Goal: Task Accomplishment & Management: Manage account settings

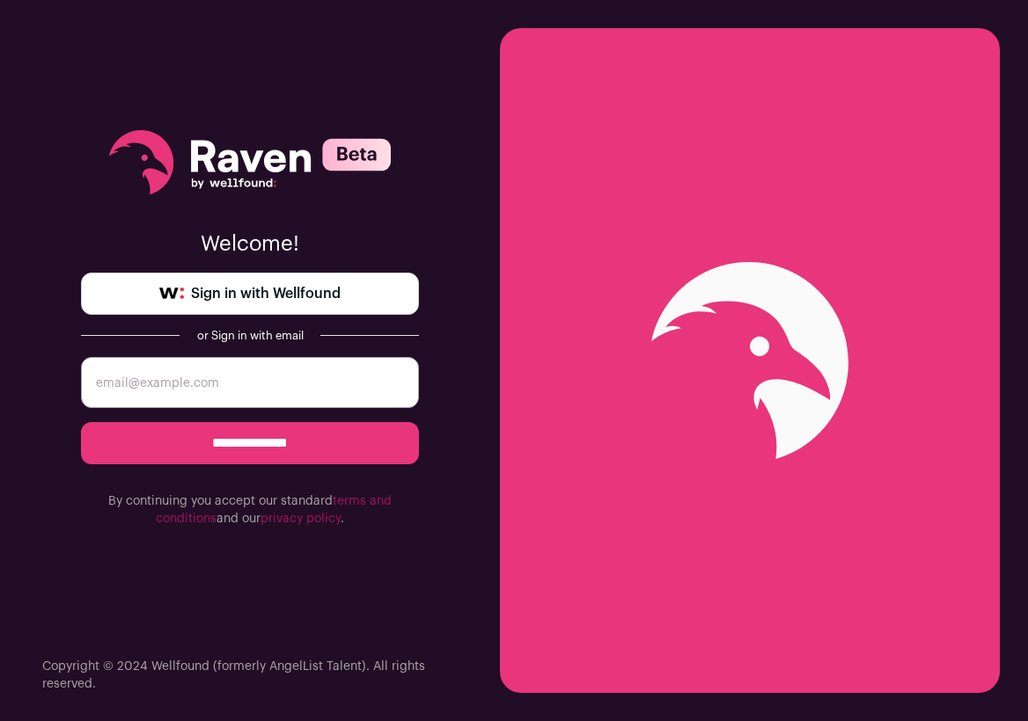
click at [286, 296] on span "Sign in with Wellfound" at bounding box center [266, 293] width 150 height 21
click at [245, 377] on input "email" at bounding box center [250, 382] width 338 height 51
type input "[EMAIL_ADDRESS][DOMAIN_NAME]"
click at [256, 438] on input "**********" at bounding box center [250, 443] width 338 height 42
click at [252, 377] on input "email" at bounding box center [250, 382] width 338 height 51
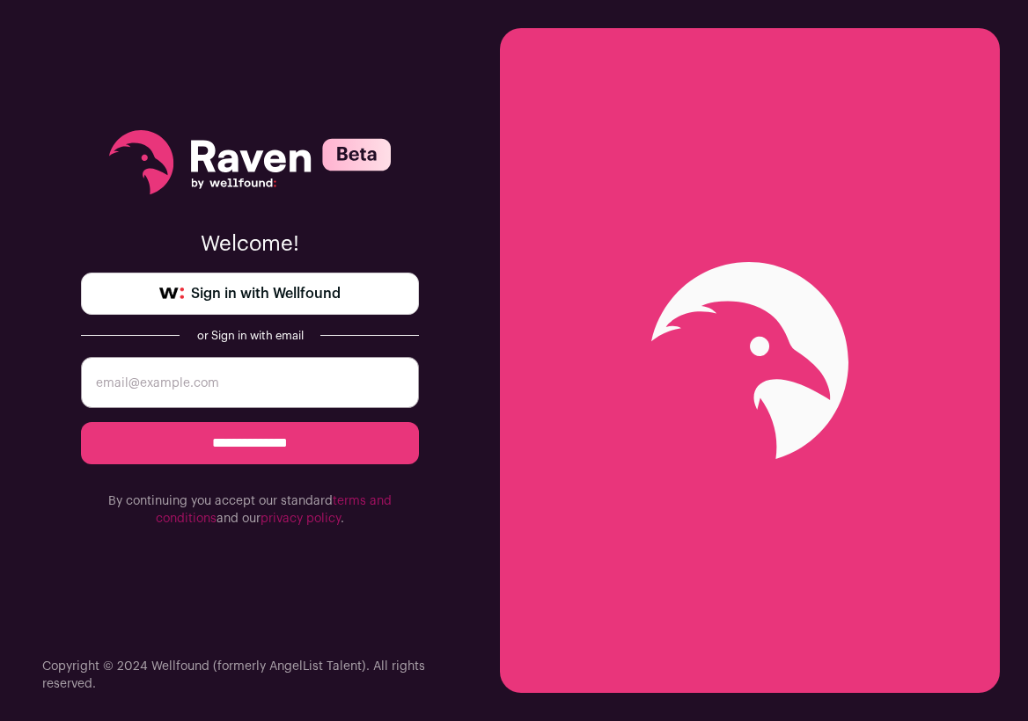
type input "karishmaborse@gmail.com"
click at [235, 436] on input "**********" at bounding box center [250, 443] width 338 height 42
click at [282, 302] on span "Sign in with Wellfound" at bounding box center [266, 293] width 150 height 21
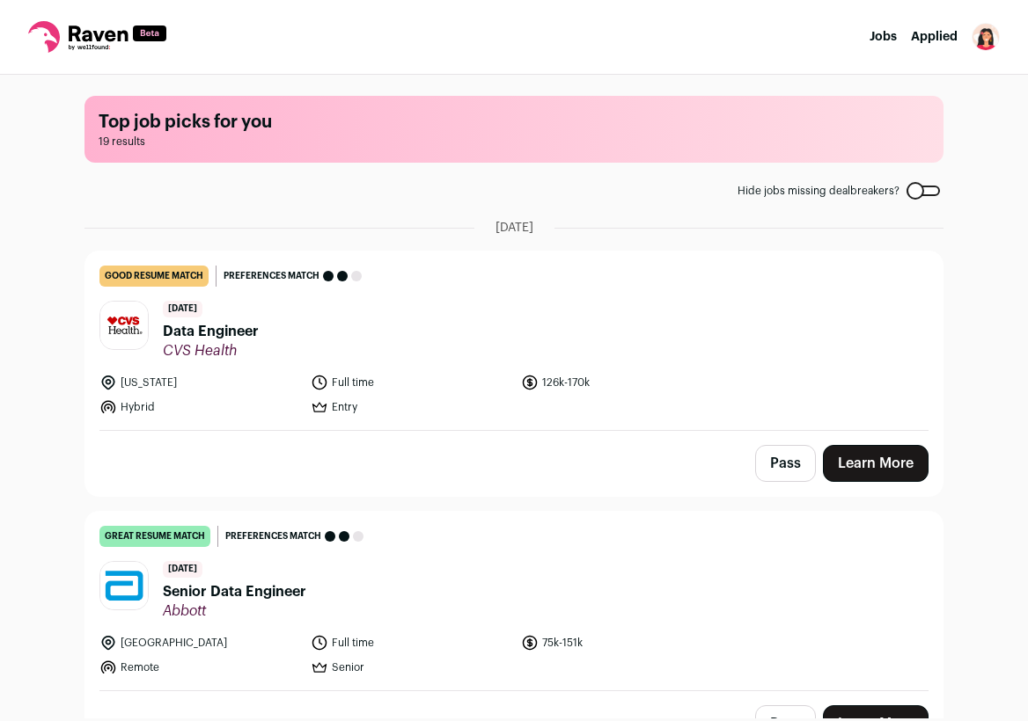
click at [103, 35] on icon at bounding box center [97, 37] width 138 height 32
click at [985, 39] on img "Open dropdown" at bounding box center [985, 37] width 28 height 28
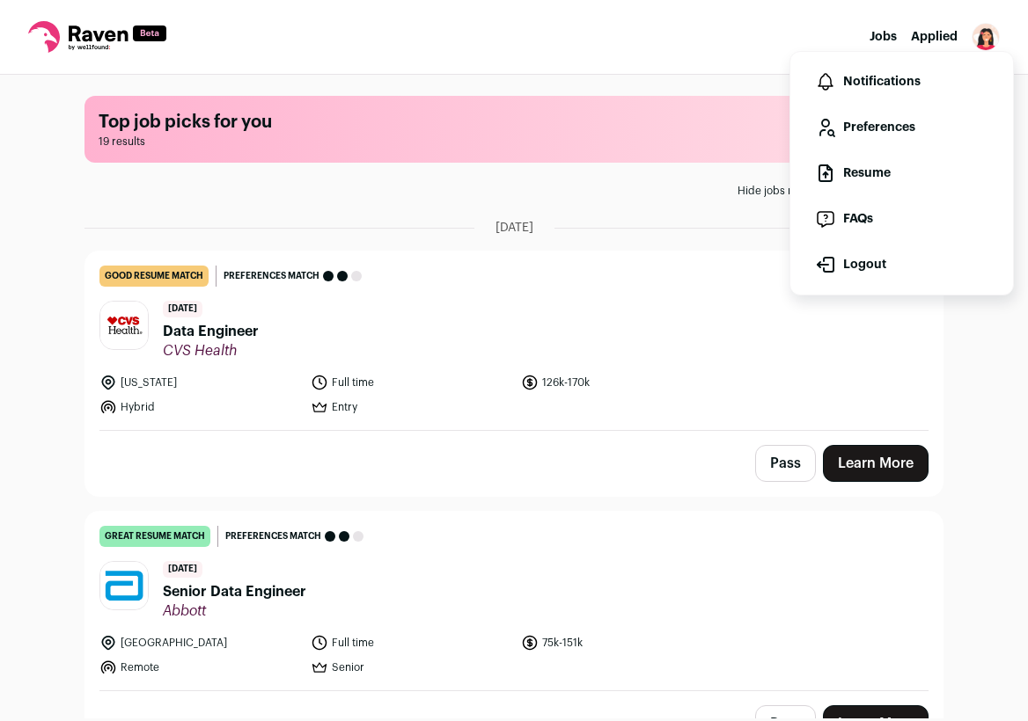
click at [897, 132] on link "Preferences" at bounding box center [901, 127] width 194 height 42
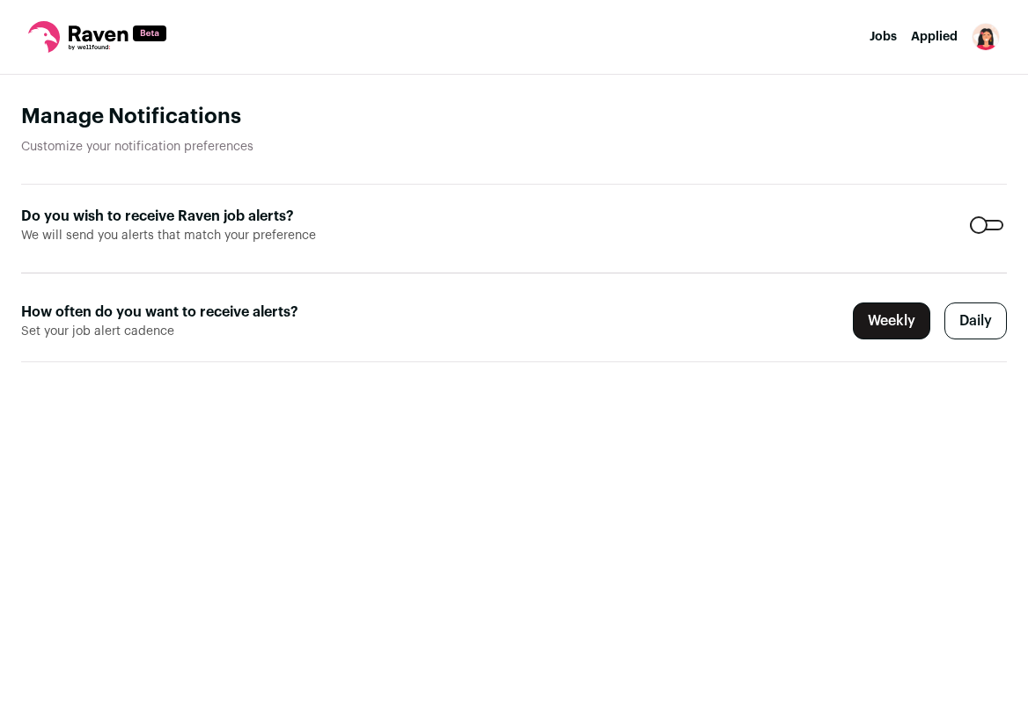
click at [987, 226] on div at bounding box center [986, 225] width 33 height 11
